Goal: Task Accomplishment & Management: Use online tool/utility

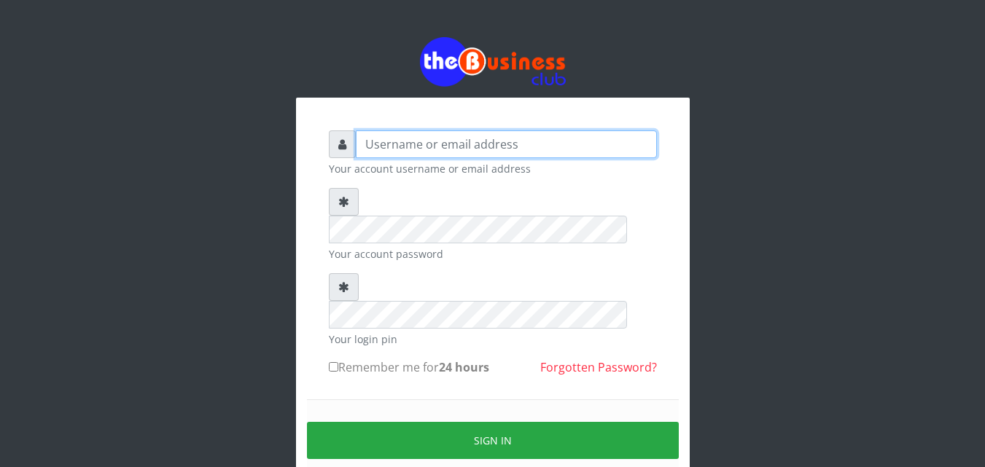
type input "kenachuks"
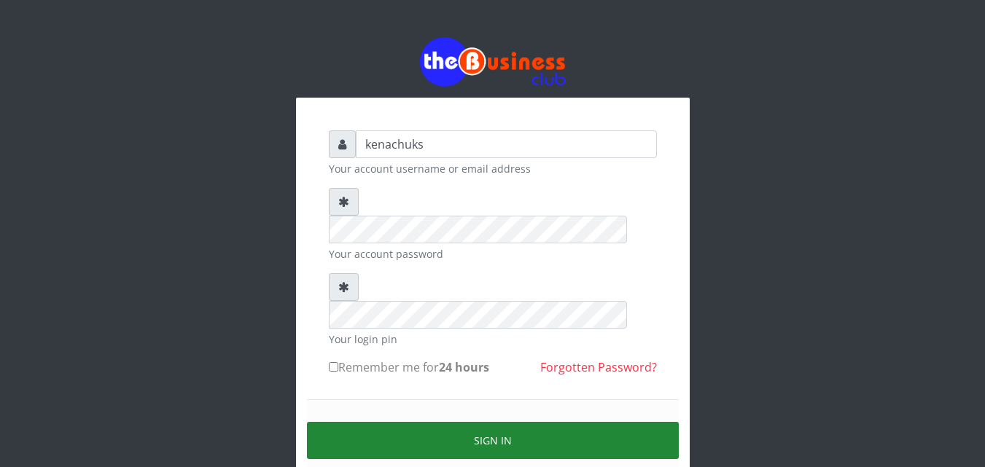
click at [453, 422] on button "Sign in" at bounding box center [493, 440] width 372 height 37
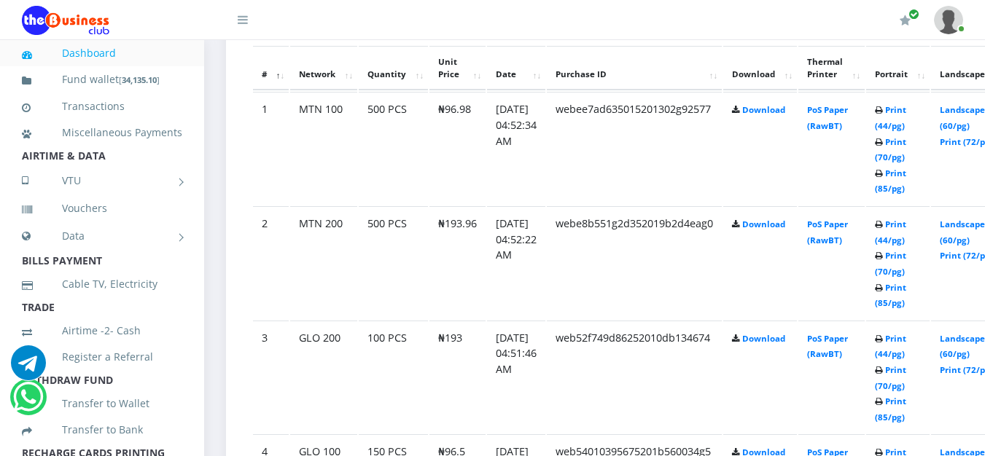
scroll to position [1227, 0]
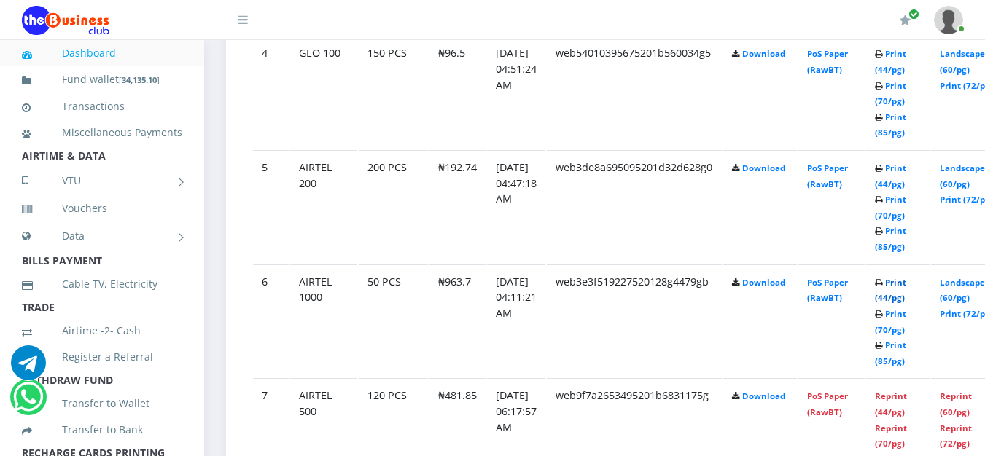
click at [906, 284] on link "Print (44/pg)" at bounding box center [890, 290] width 31 height 27
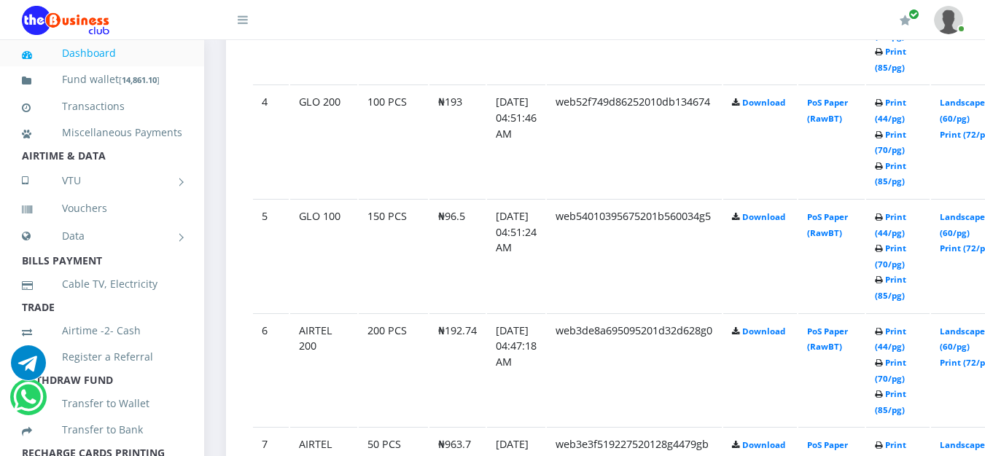
scroll to position [780, 0]
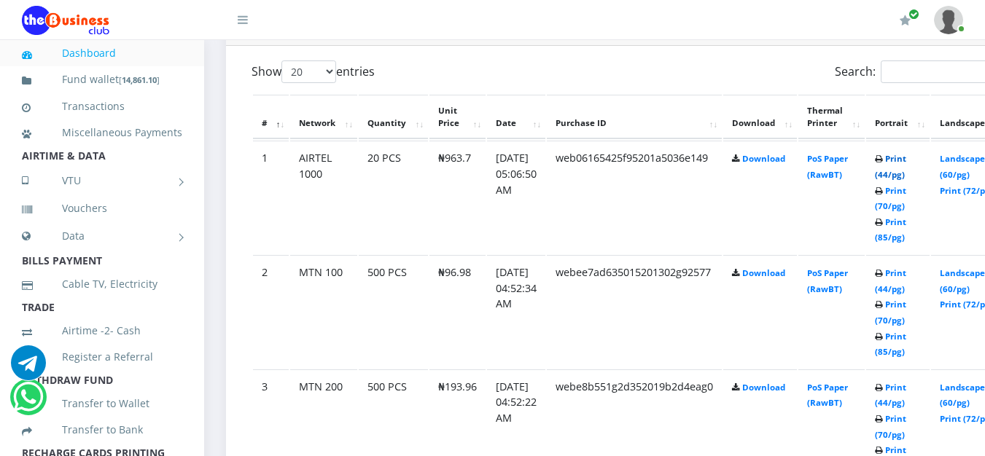
click at [906, 159] on link "Print (44/pg)" at bounding box center [890, 166] width 31 height 27
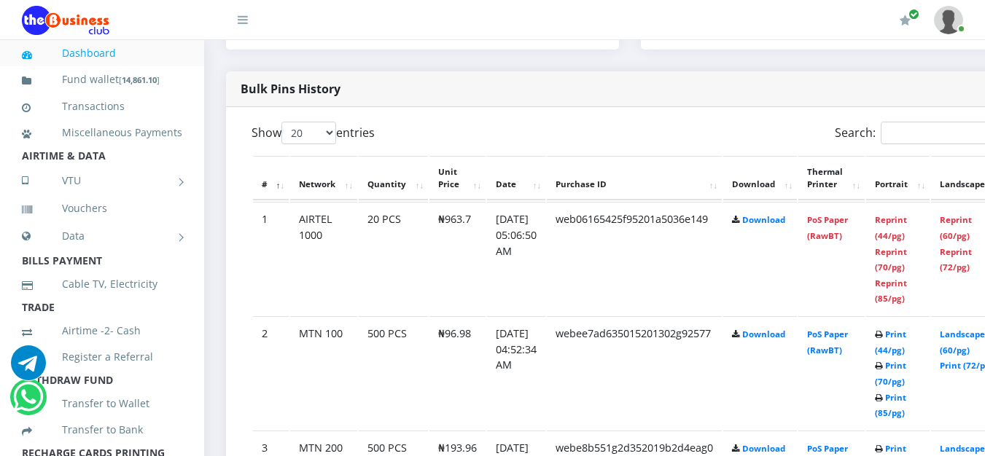
scroll to position [1117, 0]
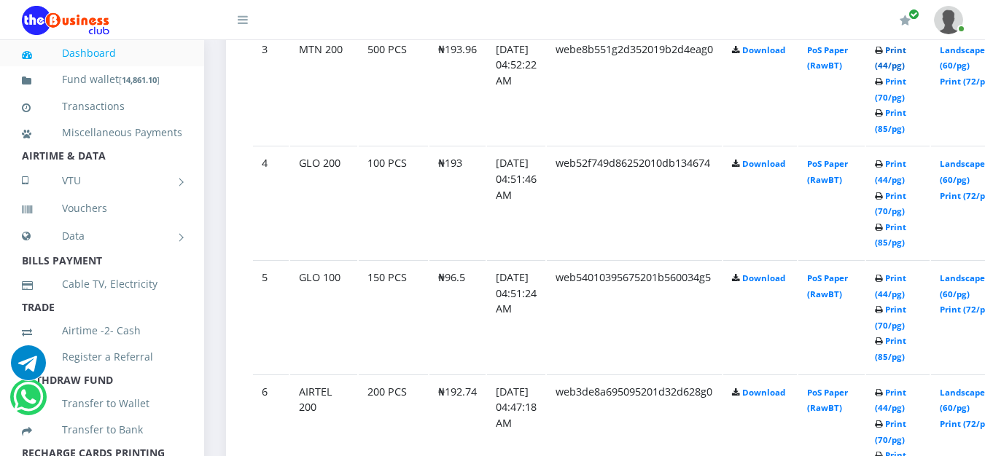
click at [906, 51] on link "Print (44/pg)" at bounding box center [890, 57] width 31 height 27
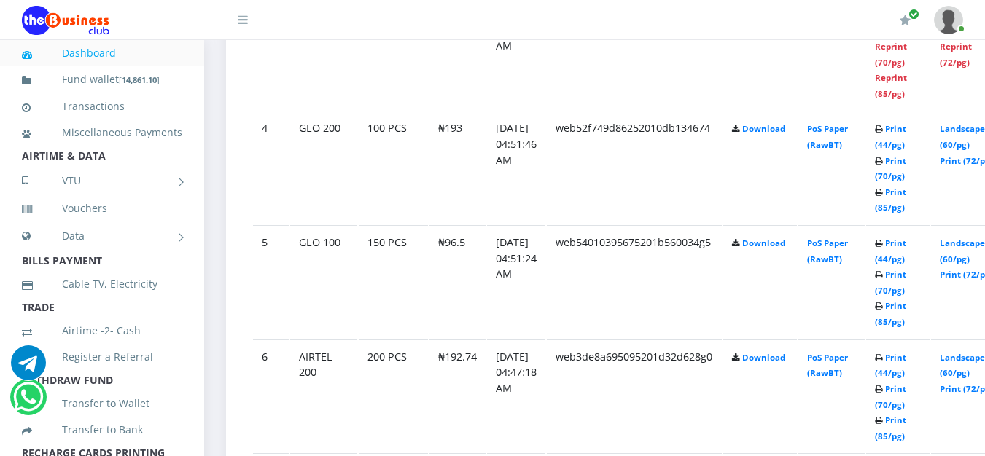
scroll to position [754, 0]
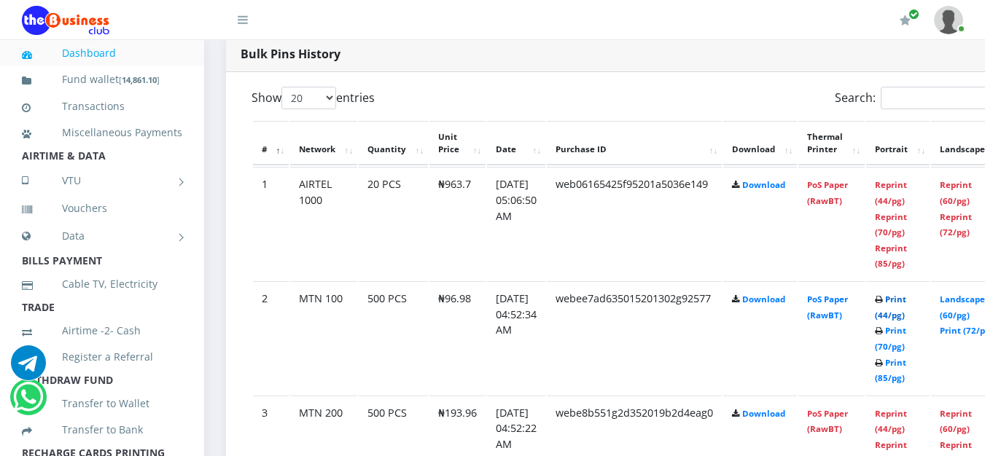
click at [906, 302] on link "Print (44/pg)" at bounding box center [890, 307] width 31 height 27
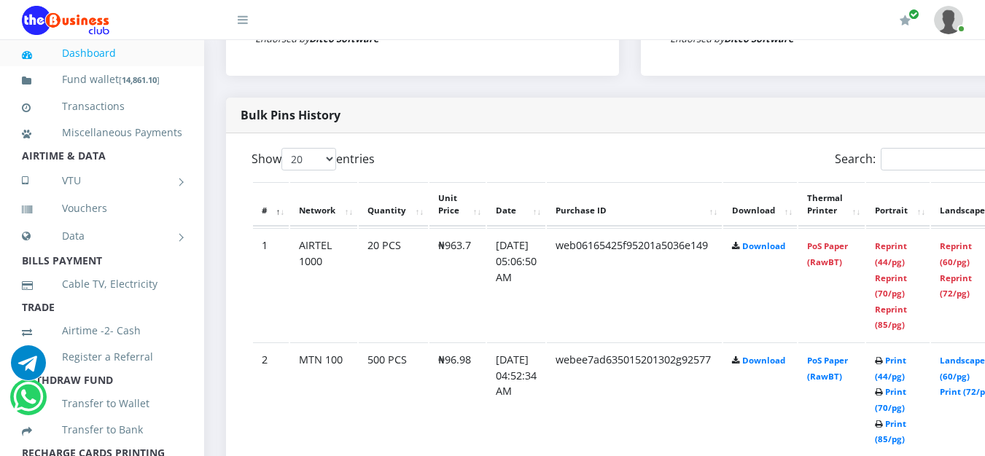
scroll to position [1091, 0]
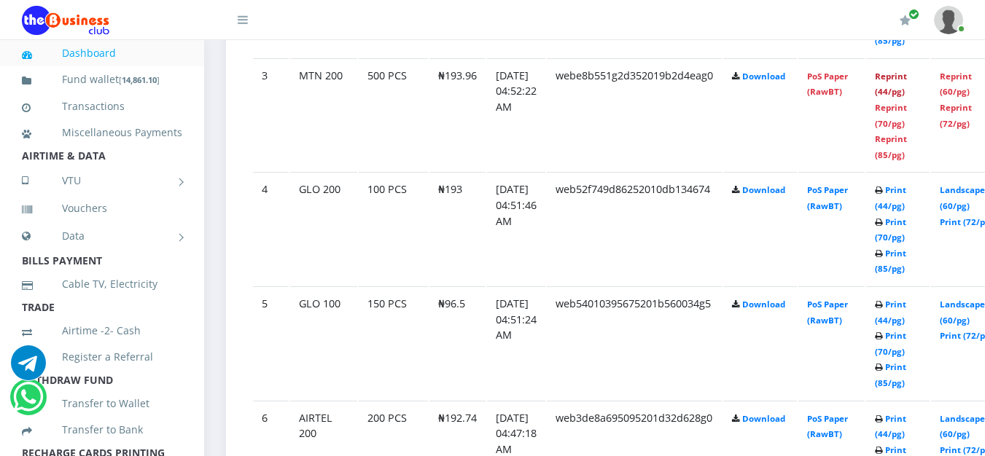
click at [907, 79] on link "Reprint (44/pg)" at bounding box center [891, 84] width 32 height 27
click at [904, 75] on link "Reprint (44/pg)" at bounding box center [891, 84] width 32 height 27
